Goal: Information Seeking & Learning: Check status

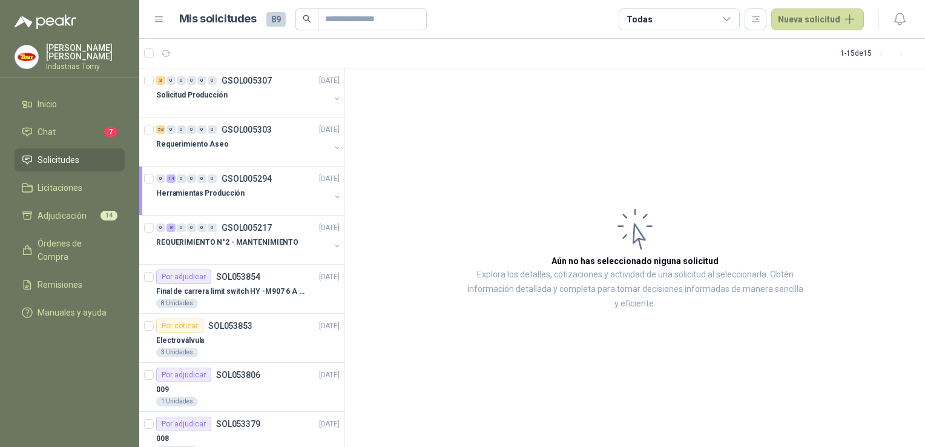
drag, startPoint x: 627, startPoint y: 236, endPoint x: 615, endPoint y: 243, distance: 14.4
click at [615, 243] on icon at bounding box center [635, 229] width 48 height 49
click at [262, 91] on div "Solicitud Producción" at bounding box center [243, 95] width 174 height 15
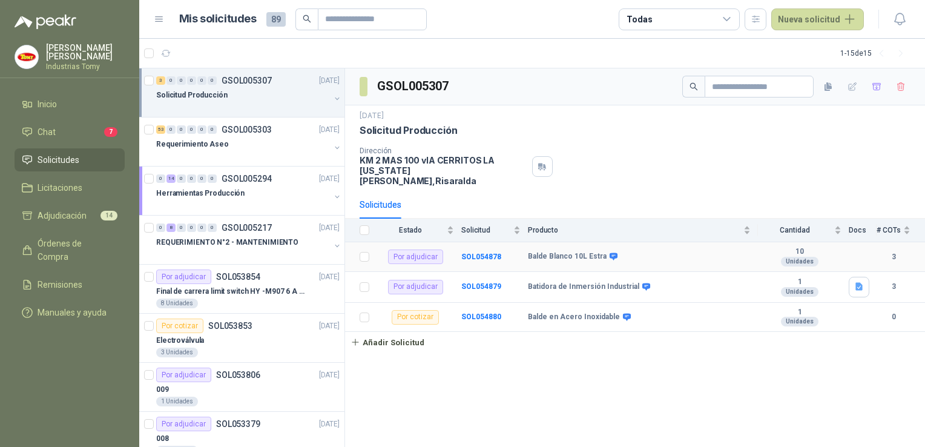
click at [475, 242] on td "SOL054878" at bounding box center [494, 257] width 67 height 30
click at [481, 252] on b "SOL054878" at bounding box center [481, 256] width 40 height 8
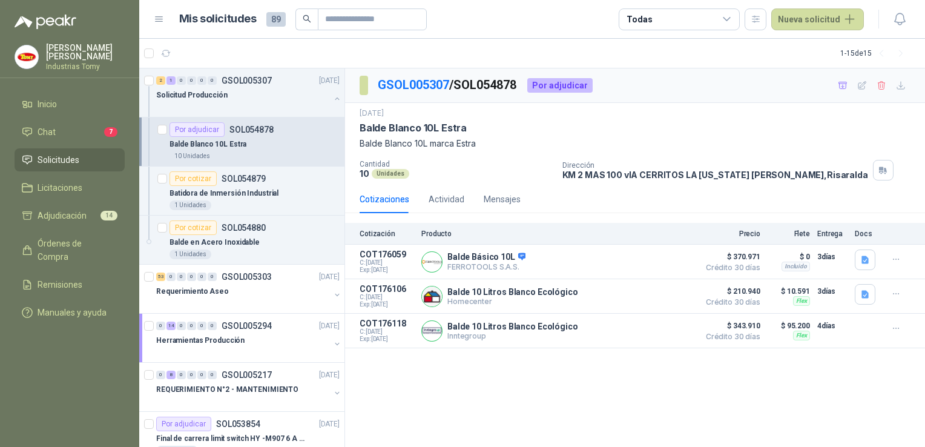
click at [552, 373] on div "GSOL005307 / SOL054878 Por adjudicar [DATE] Balde Blanco 10L Estra Balde Blanco…" at bounding box center [635, 257] width 580 height 379
click at [659, 258] on button "Detalles" at bounding box center [664, 262] width 57 height 16
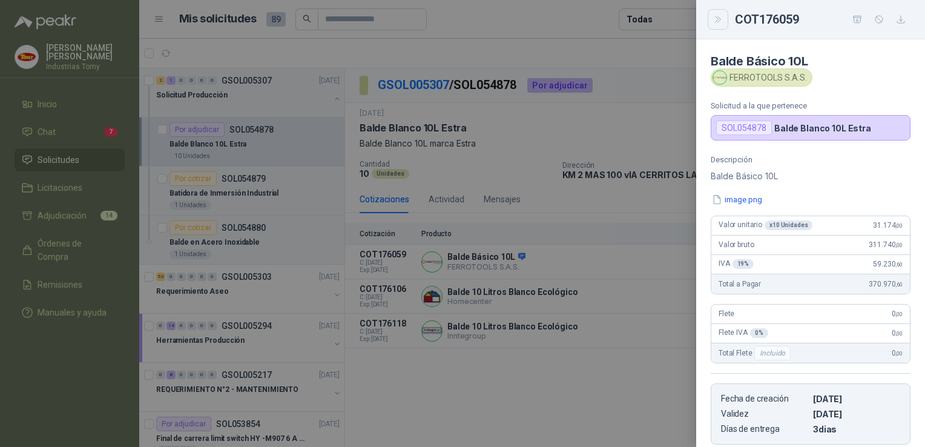
click at [719, 26] on button "Close" at bounding box center [718, 19] width 21 height 21
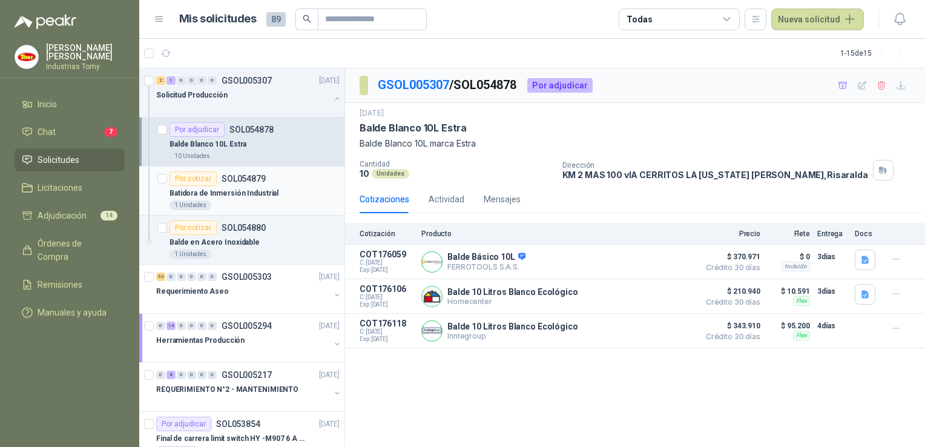
click at [229, 180] on p "SOL054879" at bounding box center [244, 178] width 44 height 8
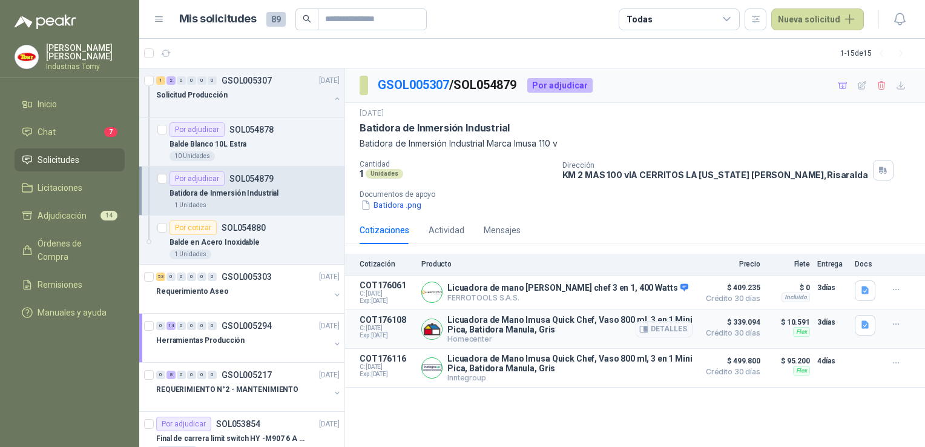
click at [493, 322] on p "Licuadora de Mano Imusa Quick Chef, Vaso 800 ml, 3 en 1 Mini Pica, Batidora Man…" at bounding box center [569, 324] width 245 height 19
click at [664, 326] on button "Detalles" at bounding box center [664, 329] width 57 height 16
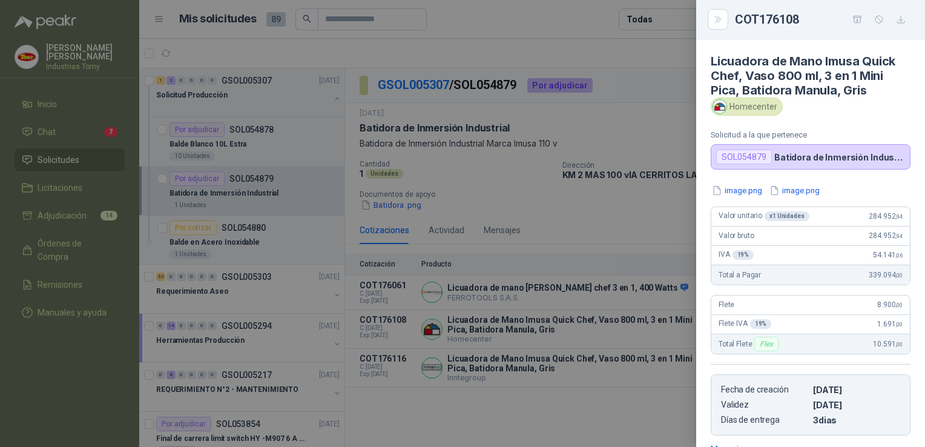
click at [581, 384] on div at bounding box center [462, 223] width 925 height 447
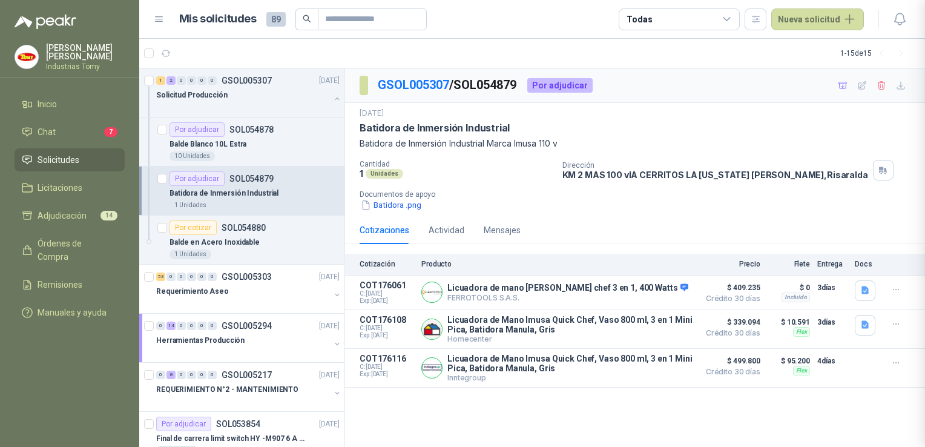
scroll to position [187, 0]
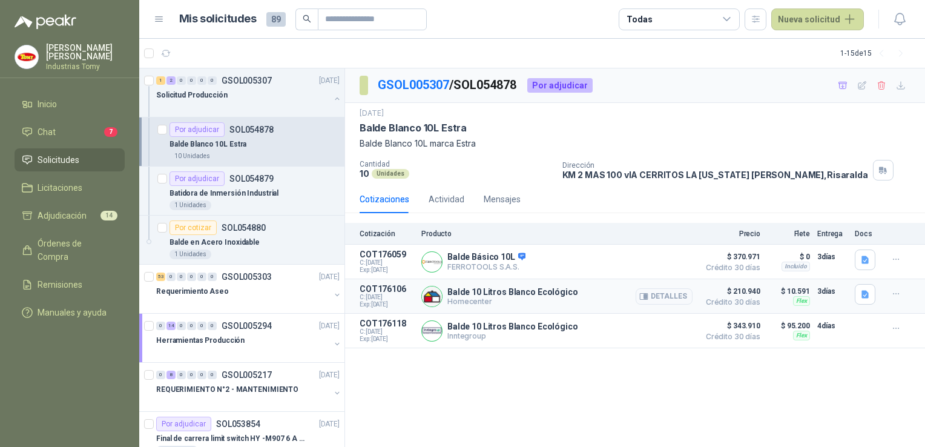
drag, startPoint x: 550, startPoint y: 292, endPoint x: 559, endPoint y: 295, distance: 10.0
click at [559, 295] on p "Balde 10 Litros Blanco Ecológico" at bounding box center [512, 292] width 131 height 10
drag, startPoint x: 559, startPoint y: 295, endPoint x: 673, endPoint y: 291, distance: 113.3
click at [671, 292] on button "Detalles" at bounding box center [664, 296] width 57 height 16
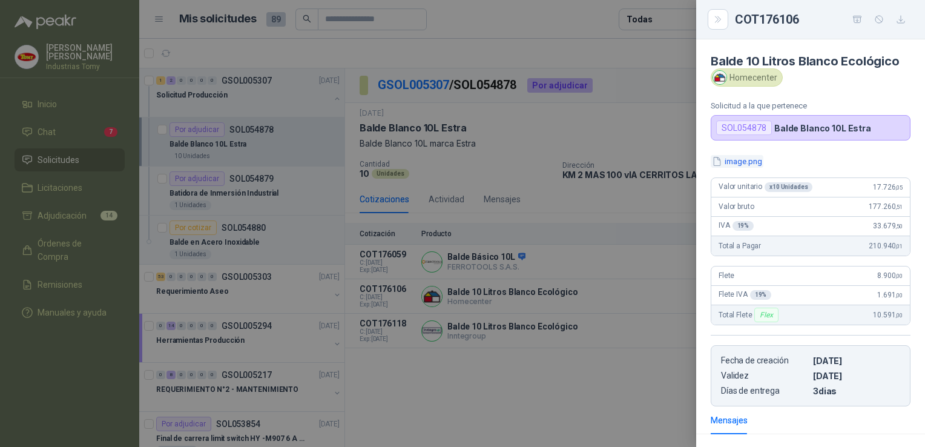
click at [740, 166] on button "image.png" at bounding box center [737, 161] width 53 height 13
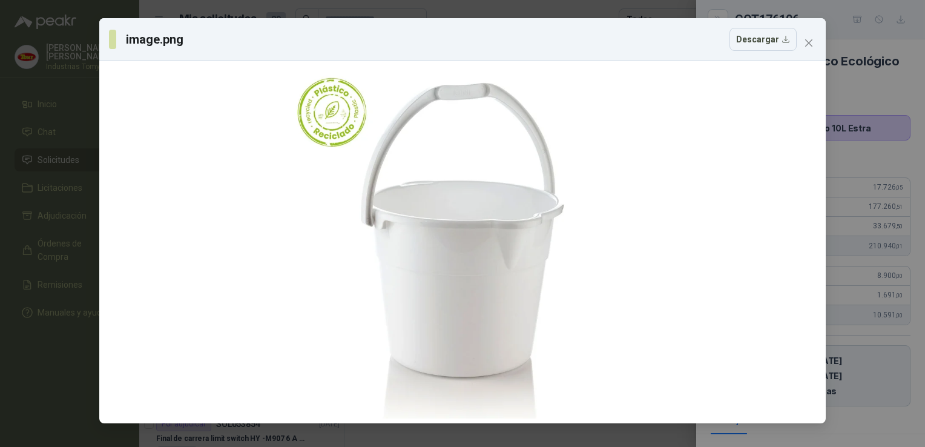
click at [814, 42] on span "Close" at bounding box center [808, 43] width 19 height 10
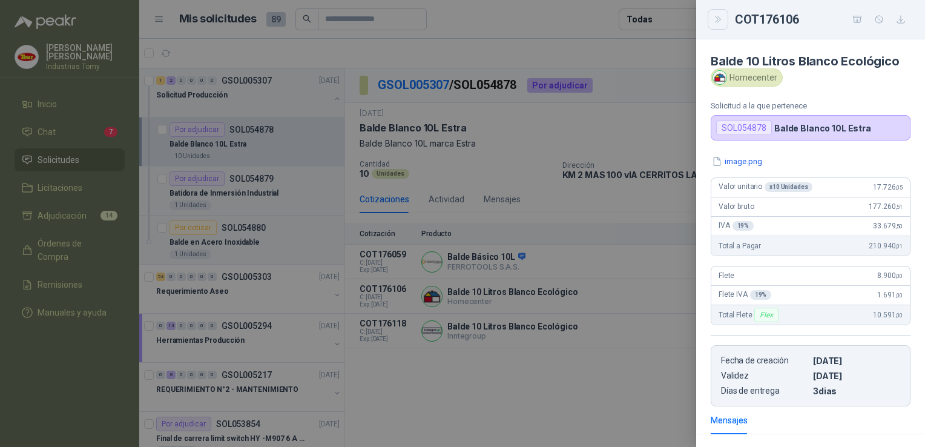
click at [714, 12] on button "Close" at bounding box center [718, 19] width 21 height 21
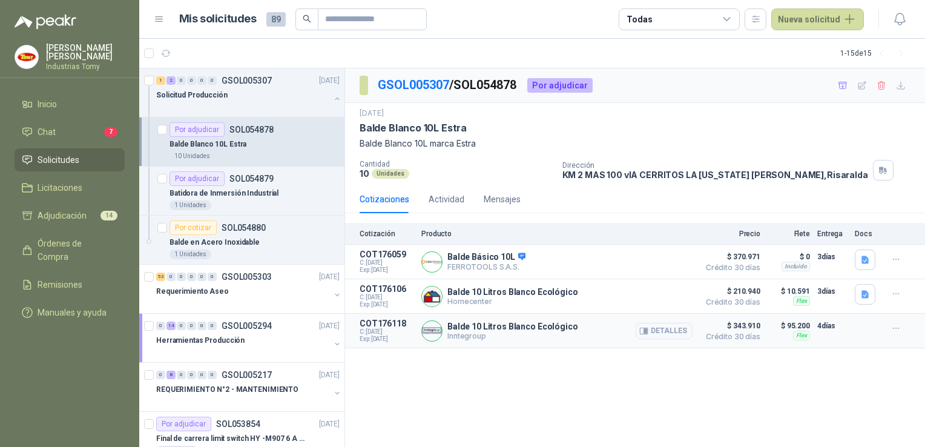
click at [547, 325] on p "Balde 10 Litros Blanco Ecológico" at bounding box center [512, 327] width 131 height 10
click at [659, 329] on button "Detalles" at bounding box center [664, 331] width 57 height 16
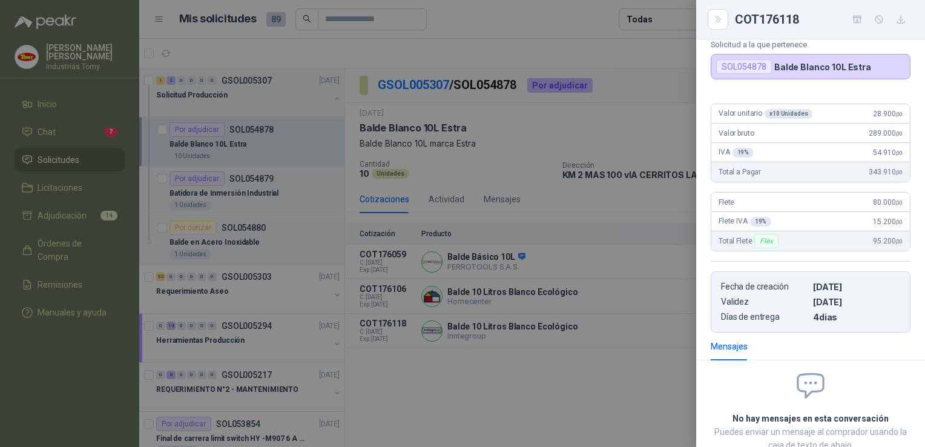
scroll to position [0, 0]
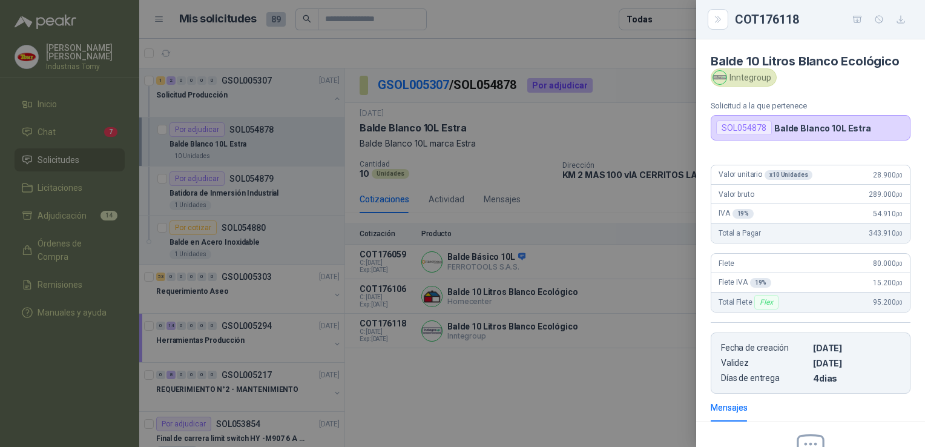
click at [748, 134] on div "SOL054878" at bounding box center [744, 127] width 56 height 15
click at [748, 130] on div "SOL054878" at bounding box center [744, 127] width 56 height 15
click at [813, 137] on div "SOL054878 Balde Blanco 10L Estra" at bounding box center [811, 127] width 200 height 25
click at [711, 24] on button "Close" at bounding box center [718, 19] width 21 height 21
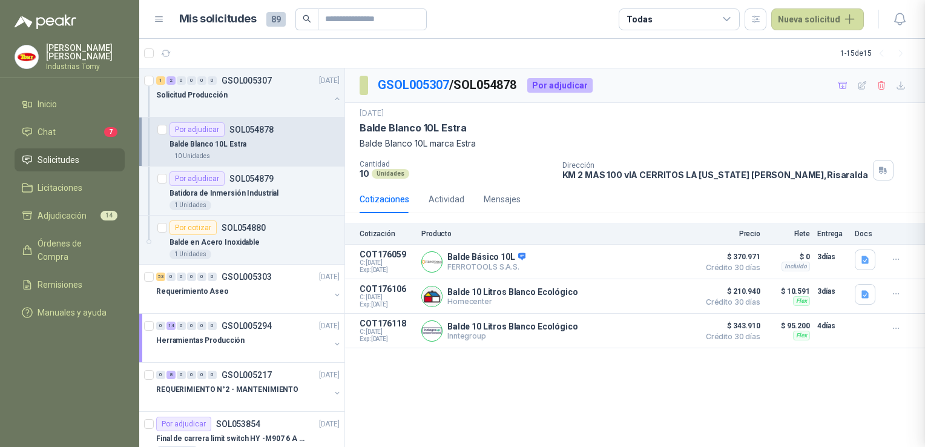
scroll to position [145, 0]
click at [712, 24] on div at bounding box center [462, 223] width 925 height 447
click at [501, 272] on div "Balde Básico 10L FERROTOOLS S.A.S. [GEOGRAPHIC_DATA]" at bounding box center [556, 261] width 271 height 24
click at [667, 263] on button "Detalles" at bounding box center [664, 262] width 57 height 16
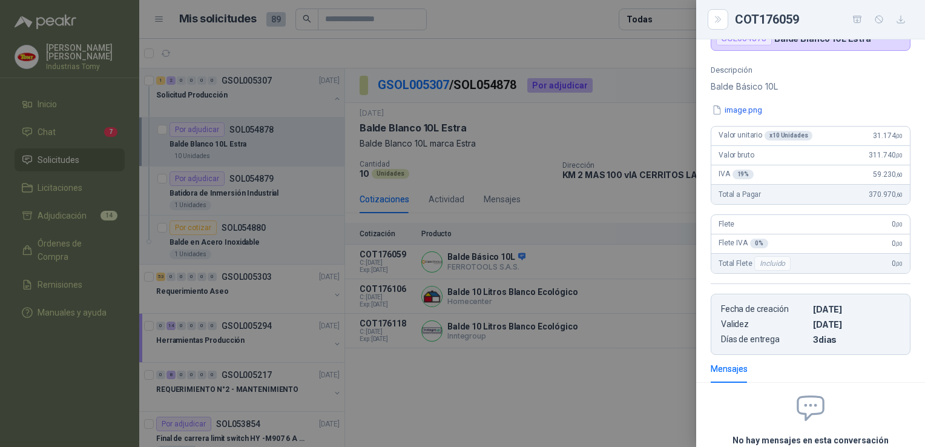
scroll to position [0, 0]
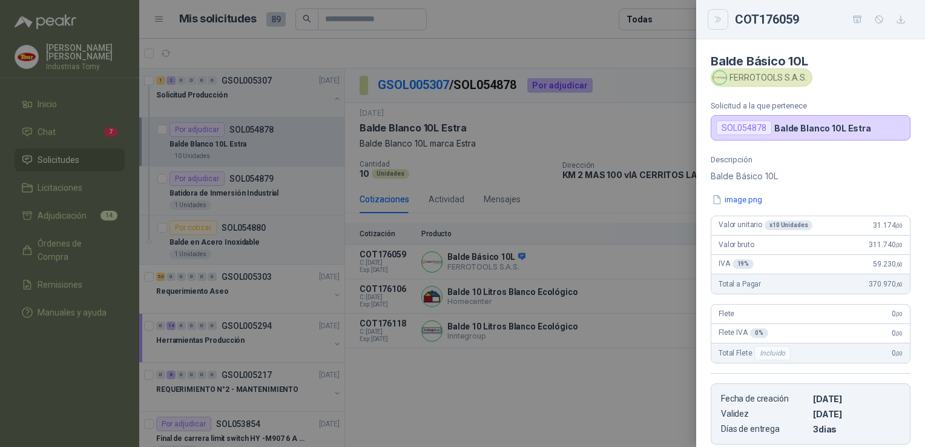
click at [726, 14] on button "Close" at bounding box center [718, 19] width 21 height 21
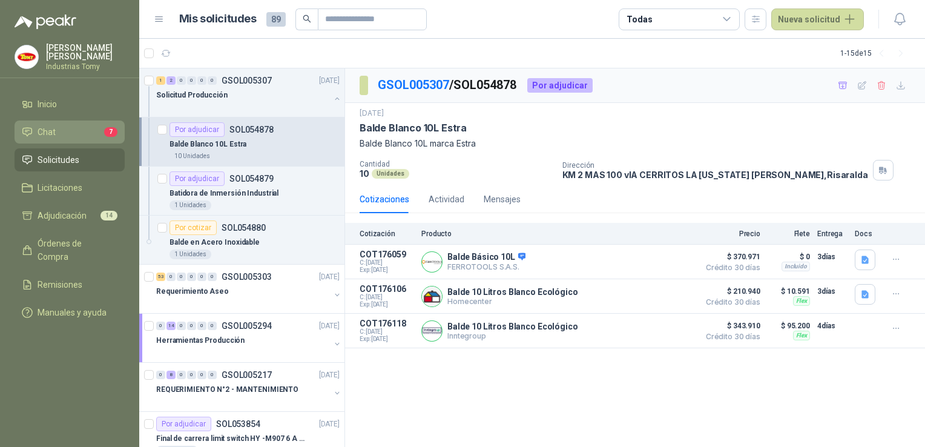
click at [80, 136] on li "Chat 7" at bounding box center [70, 131] width 96 height 13
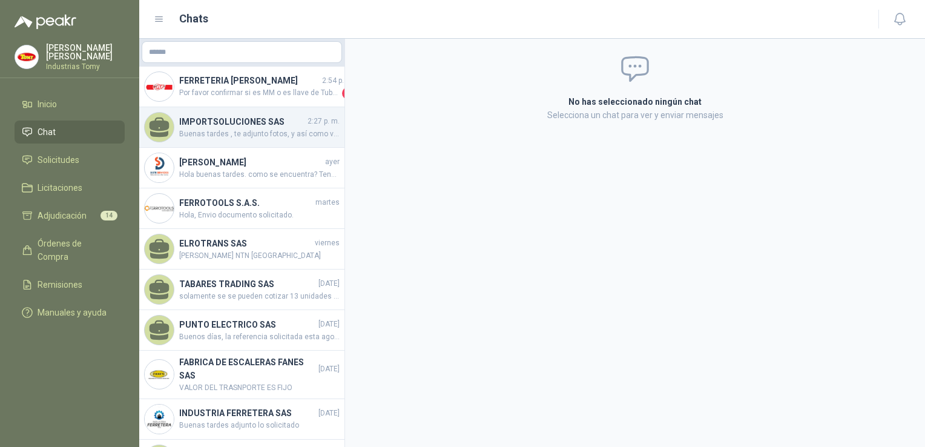
click at [260, 107] on div "IMPORTSOLUCIONES SAS 2:27 p. m. Buenas tardes , te adjunto fotos, y así como ve…" at bounding box center [241, 127] width 205 height 41
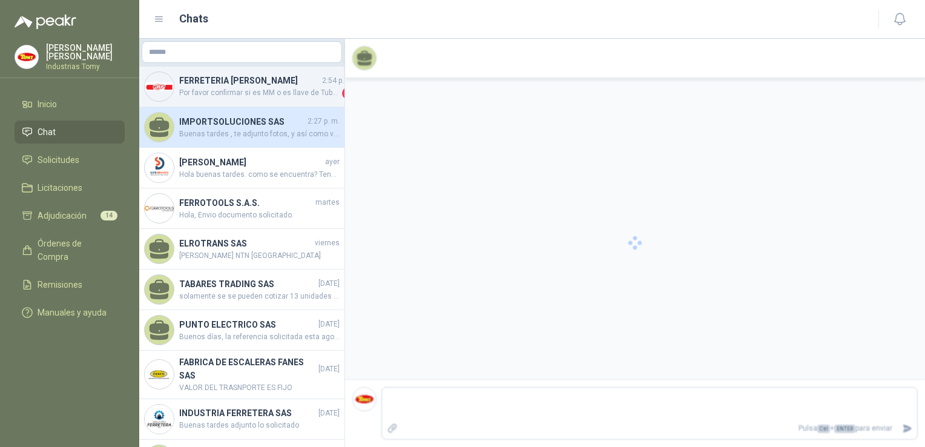
click at [268, 95] on span "Por favor confirmar si es MM o es llave de Tubo de 8"" at bounding box center [259, 93] width 160 height 12
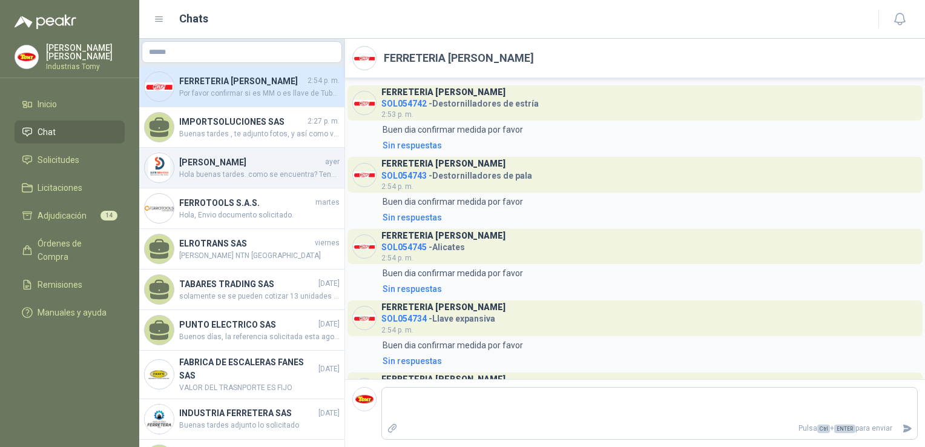
click at [235, 167] on h4 "[PERSON_NAME]" at bounding box center [251, 162] width 144 height 13
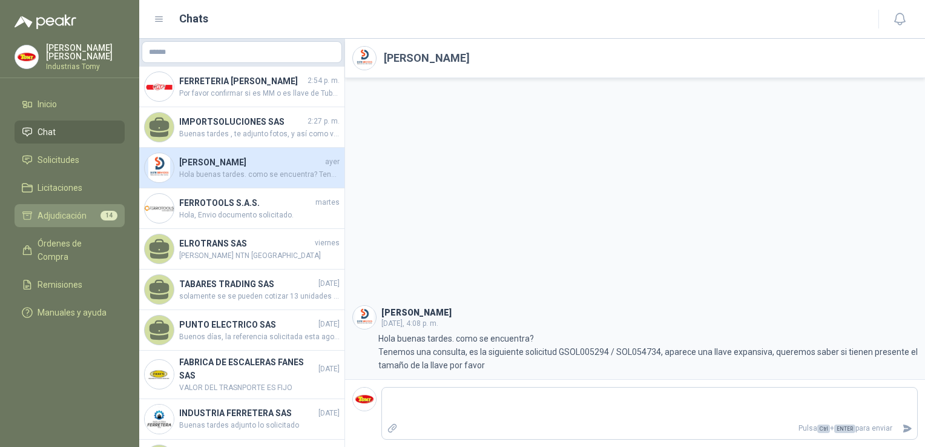
click at [94, 216] on li "Adjudicación 14" at bounding box center [70, 215] width 96 height 13
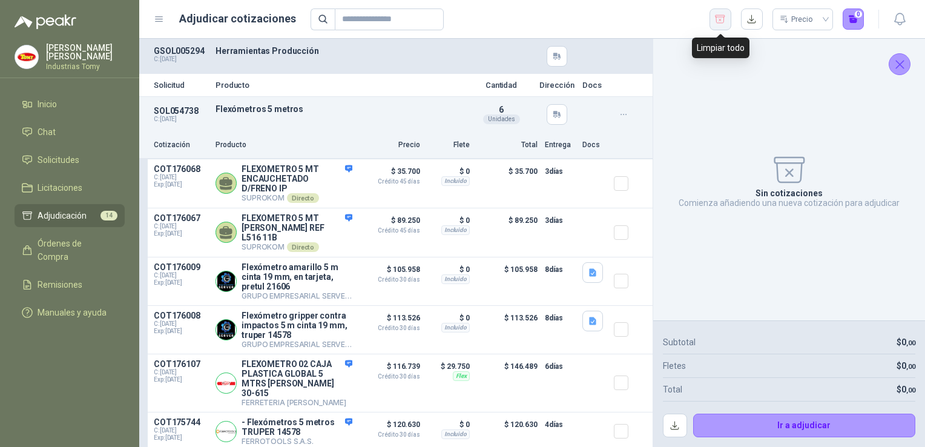
click at [721, 21] on icon "button" at bounding box center [721, 19] width 10 height 8
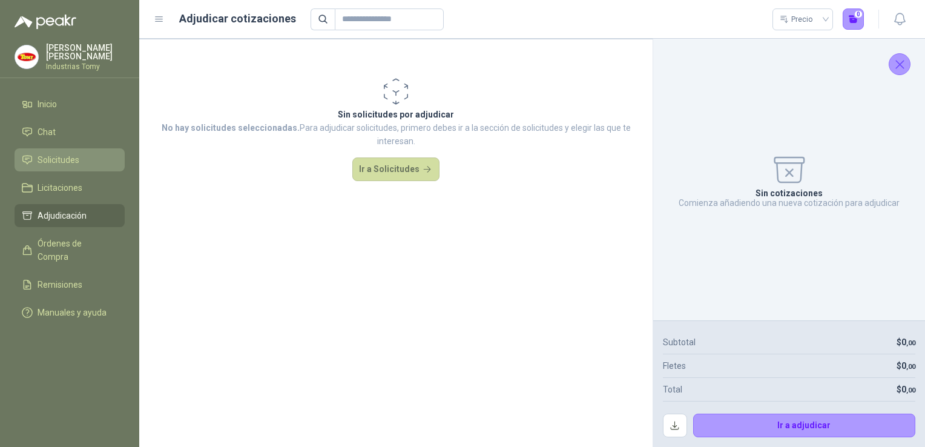
click at [53, 163] on span "Solicitudes" at bounding box center [59, 159] width 42 height 13
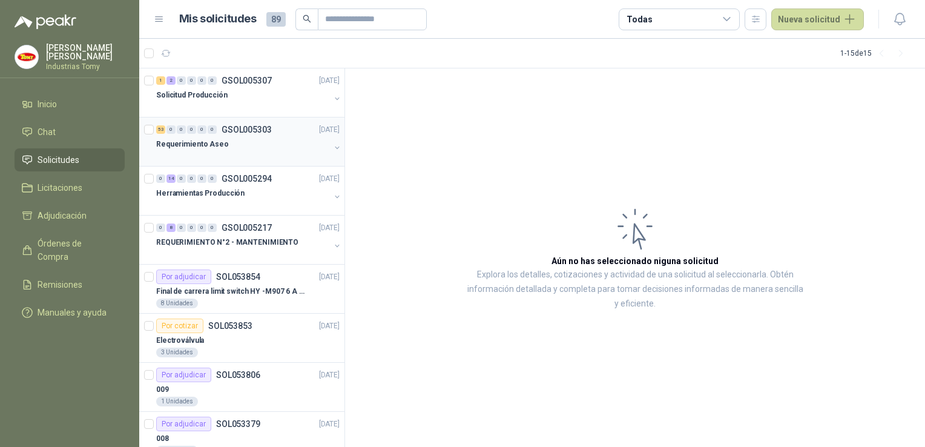
click at [236, 128] on p "GSOL005303" at bounding box center [247, 129] width 50 height 8
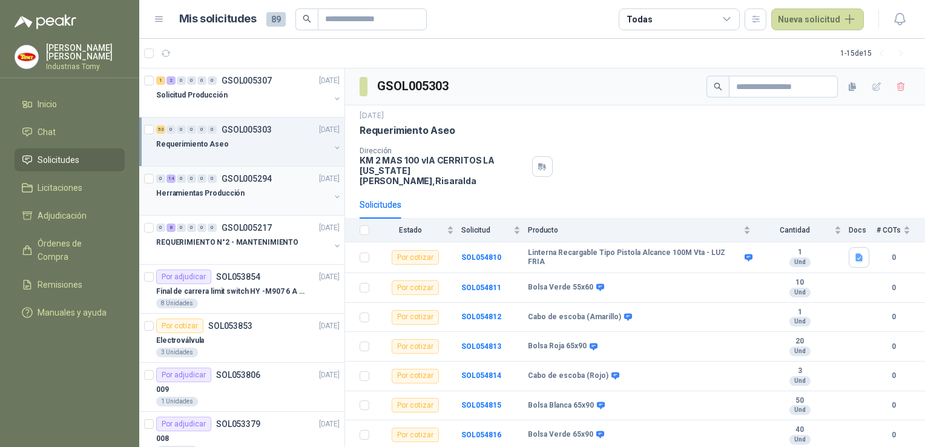
click at [215, 192] on p "Herramientas Producción" at bounding box center [200, 194] width 88 height 12
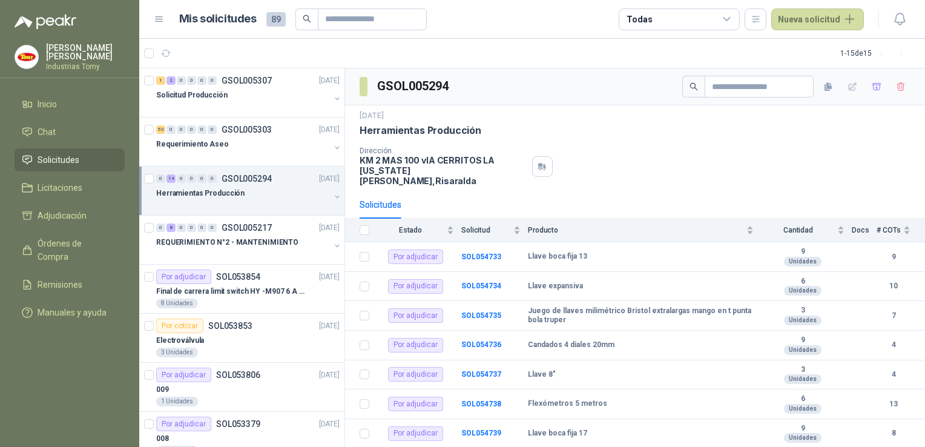
click at [56, 148] on link "Solicitudes" at bounding box center [70, 159] width 110 height 23
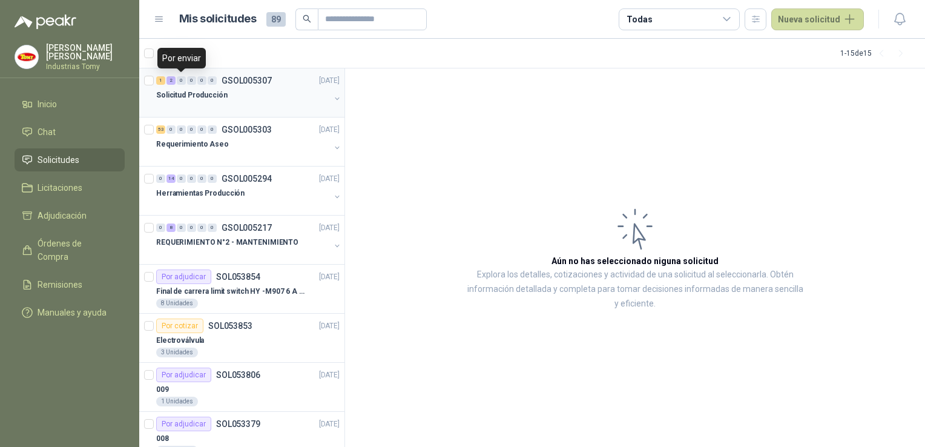
click at [182, 79] on div "0" at bounding box center [181, 80] width 9 height 8
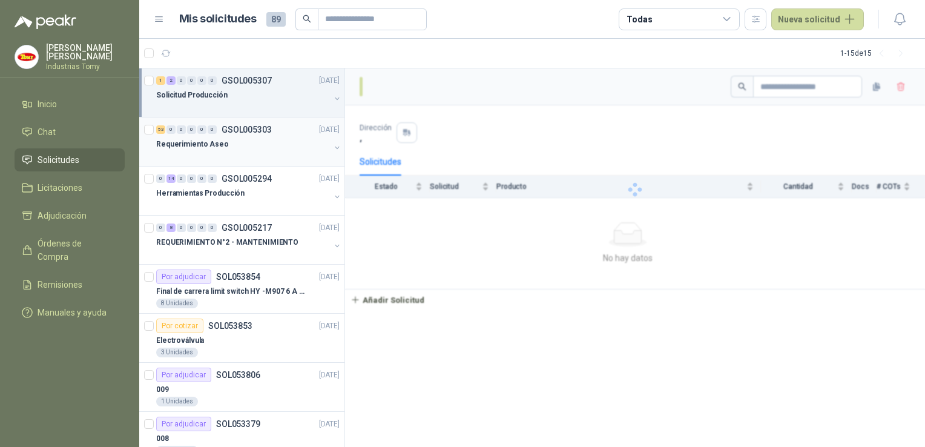
click at [197, 151] on div at bounding box center [243, 156] width 174 height 10
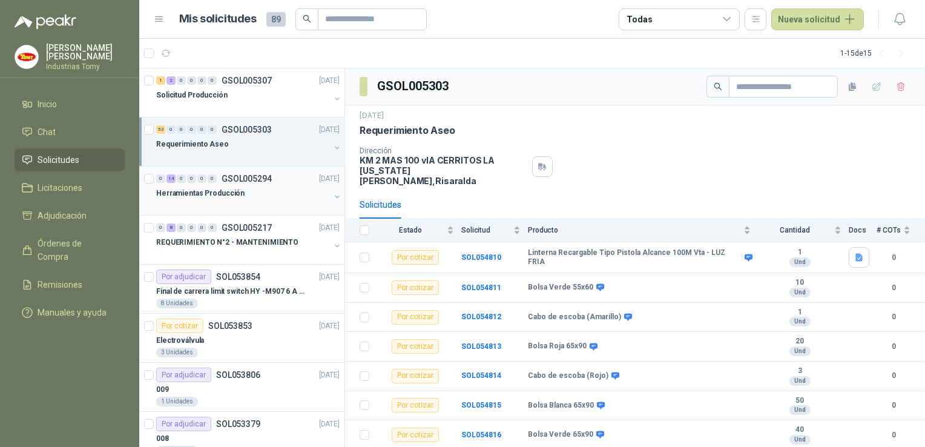
click at [211, 200] on div at bounding box center [243, 205] width 174 height 10
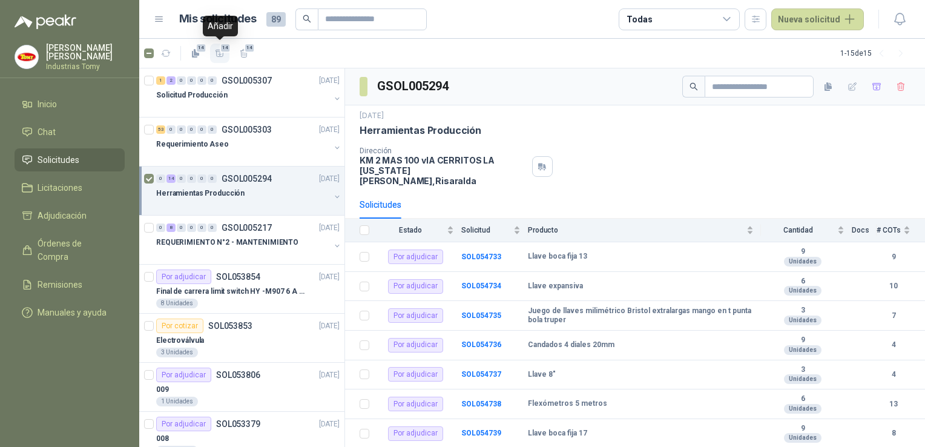
click at [219, 54] on icon "button" at bounding box center [220, 53] width 8 height 7
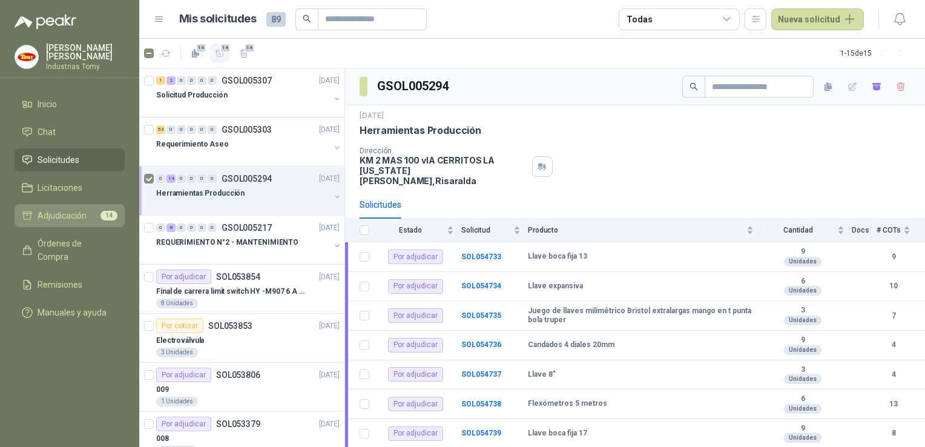
click at [70, 212] on span "Adjudicación" at bounding box center [62, 215] width 49 height 13
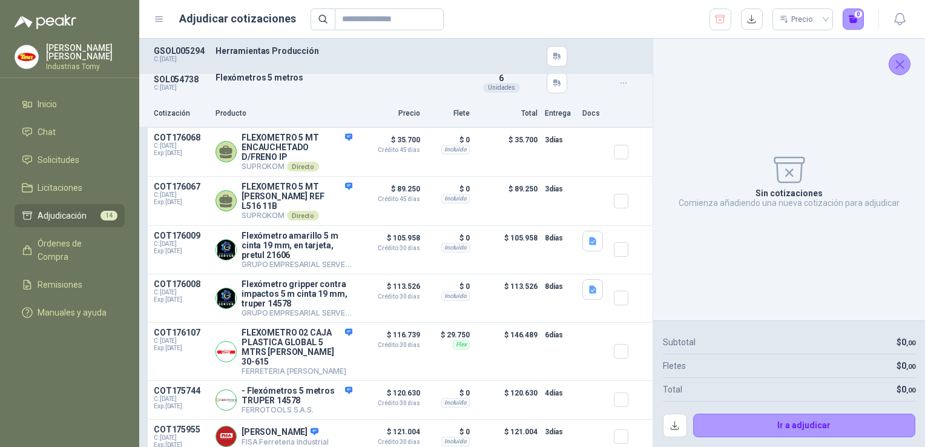
scroll to position [61, 0]
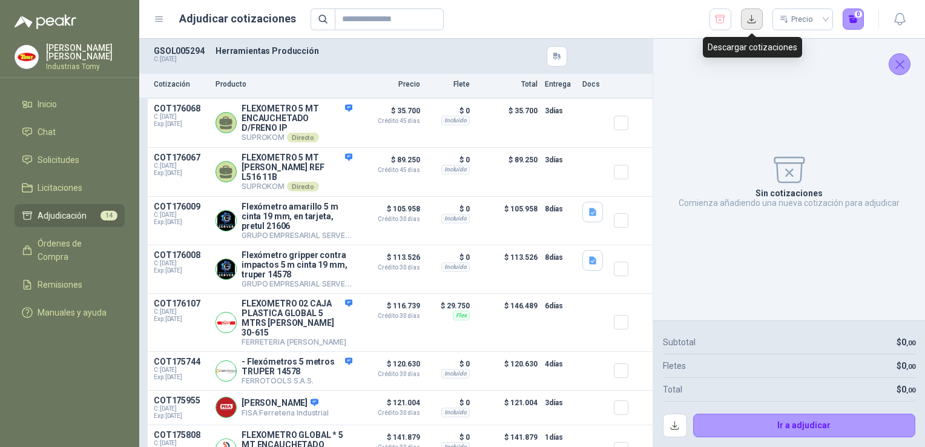
click at [749, 22] on button "button" at bounding box center [752, 19] width 22 height 22
